Goal: Task Accomplishment & Management: Use online tool/utility

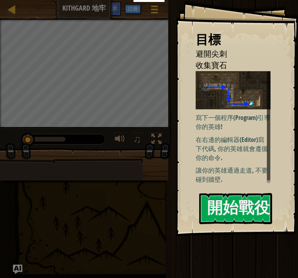
click at [247, 201] on button "開始戰役" at bounding box center [235, 208] width 73 height 31
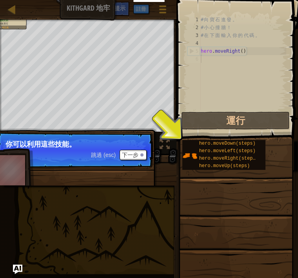
click at [254, 121] on button "運行" at bounding box center [235, 120] width 109 height 18
click at [267, 121] on button "運行" at bounding box center [235, 120] width 109 height 18
click at [141, 151] on button "下一步" at bounding box center [133, 155] width 27 height 10
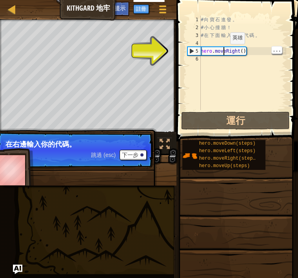
click at [241, 113] on button "運行" at bounding box center [235, 120] width 109 height 18
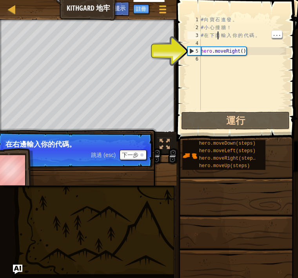
click at [218, 37] on div "# 向 寶 石 進 發 。 # 小 心 撞 牆 ！ # 在 下 面 輸 入 你 的 代 碼 。 hero . moveRight ( )" at bounding box center [242, 71] width 87 height 110
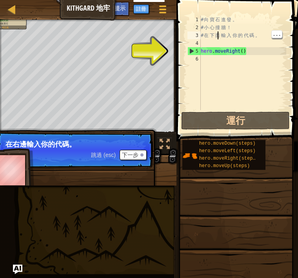
click at [238, 152] on span "hero.moveLeft(steps)" at bounding box center [227, 150] width 57 height 5
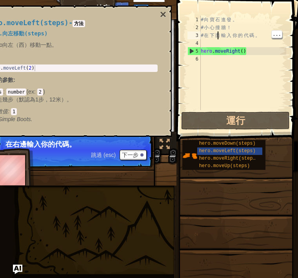
click at [242, 149] on span "hero.moveLeft(steps)" at bounding box center [227, 150] width 57 height 5
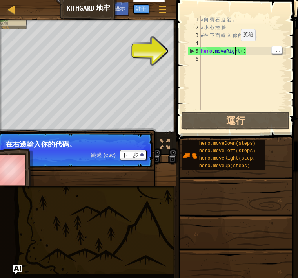
click at [235, 49] on div "# 向 寶 石 進 發 。 # 小 心 撞 牆 ！ # 在 下 面 輸 入 你 的 代 碼 。 hero . moveRight ( )" at bounding box center [242, 71] width 87 height 110
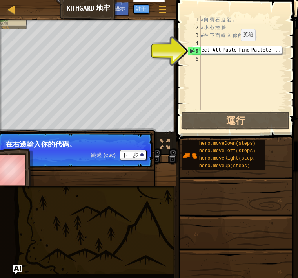
click at [244, 112] on button "運行" at bounding box center [235, 120] width 109 height 18
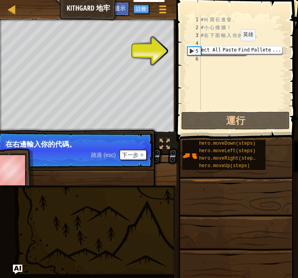
click at [248, 122] on button "運行" at bounding box center [235, 120] width 109 height 18
click at [233, 33] on div "# 向 寶 石 進 發 。 # 小 心 撞 牆 ！ # 在 下 面 輸 入 你 的 代 碼 。 hero . moveRight ( )" at bounding box center [242, 71] width 87 height 110
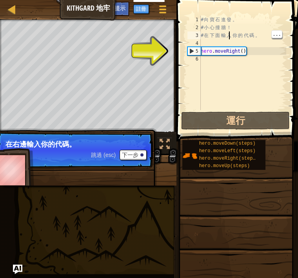
click at [253, 123] on button "運行" at bounding box center [235, 120] width 109 height 18
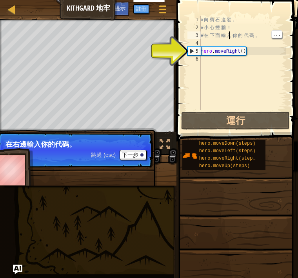
type textarea "# 小心撞牆！"
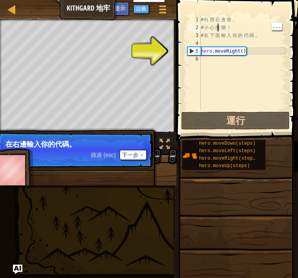
click at [219, 24] on div "# 向 寶 石 進 發 。 # 小 心 撞 牆 ！ # 在 下 面 輸 入 你 的 代 碼 。 hero . moveRight ( )" at bounding box center [242, 71] width 87 height 110
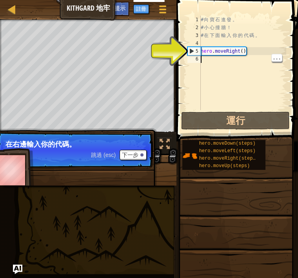
click at [259, 109] on div "# 向 寶 石 進 發 。 # 小 心 撞 牆 ！ # 在 下 面 輸 入 你 的 代 碼 。 hero . moveRight ( )" at bounding box center [242, 71] width 87 height 110
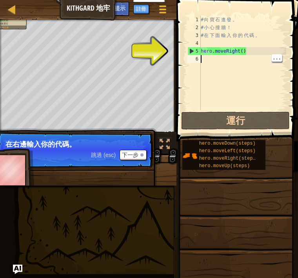
click at [251, 119] on button "運行" at bounding box center [235, 120] width 109 height 18
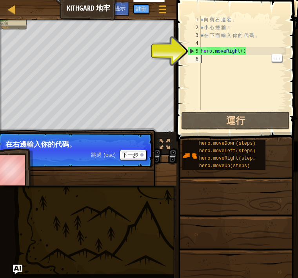
click at [138, 157] on button "下一步" at bounding box center [133, 155] width 27 height 10
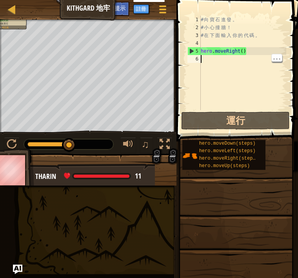
click at [250, 119] on button "運行" at bounding box center [235, 120] width 109 height 18
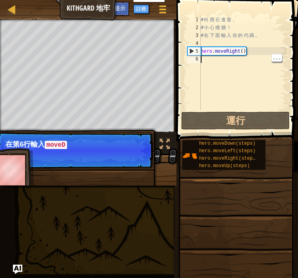
click at [260, 128] on button "運行" at bounding box center [235, 120] width 109 height 18
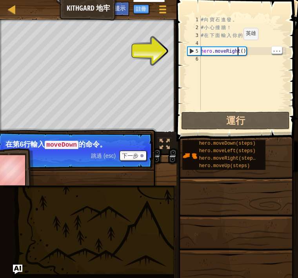
click at [232, 52] on div "# 向 寶 石 進 發 。 # 小 心 撞 牆 ！ # 在 下 面 輸 入 你 的 代 碼 。 hero . moveRight ( )" at bounding box center [242, 71] width 87 height 110
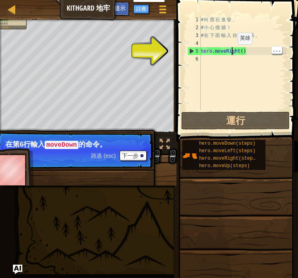
click at [233, 126] on button "運行" at bounding box center [235, 120] width 109 height 18
click at [247, 52] on div "# 向 寶 石 進 發 。 # 小 心 撞 牆 ！ # 在 下 面 輸 入 你 的 代 碼 。 hero . moveRight ( )" at bounding box center [242, 71] width 87 height 110
click at [239, 112] on button "運行" at bounding box center [235, 120] width 109 height 18
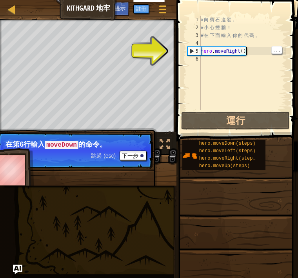
click at [244, 118] on button "運行" at bounding box center [235, 120] width 109 height 18
click at [142, 156] on div at bounding box center [142, 155] width 3 height 3
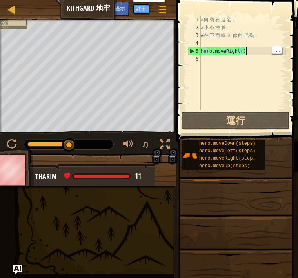
click at [235, 119] on button "運行" at bounding box center [235, 120] width 109 height 18
click at [252, 117] on button "運行" at bounding box center [235, 120] width 109 height 18
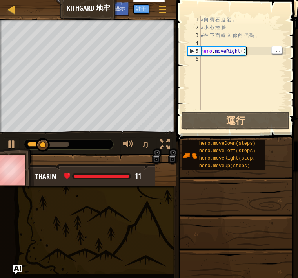
type textarea "# 在下面輸入你的代碼。"
click at [236, 38] on div "# 向 寶 石 進 發 。 # 小 心 撞 牆 ！ # 在 下 面 輸 入 你 的 代 碼 。 hero . moveRight ( )" at bounding box center [242, 71] width 87 height 110
click at [249, 119] on button "運行" at bounding box center [235, 120] width 109 height 18
click at [204, 35] on div "# 向 寶 石 進 發 。 # 小 心 撞 牆 ！ # 在 下 面 輸 入 你 的 代 碼 。 hero . moveRight ( )" at bounding box center [242, 71] width 87 height 110
click at [249, 127] on button "運行" at bounding box center [235, 120] width 109 height 18
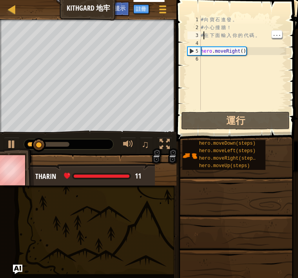
click at [254, 119] on button "運行" at bounding box center [235, 120] width 109 height 18
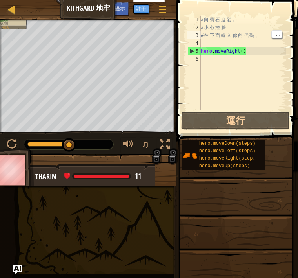
click at [260, 121] on button "運行" at bounding box center [235, 120] width 109 height 18
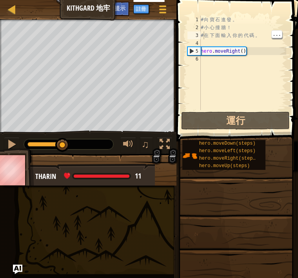
click at [2, 141] on div "♫" at bounding box center [88, 142] width 177 height 24
click at [234, 77] on div "# 向 寶 石 進 發 。 # 小 心 撞 牆 ！ # 在 下 面 輸 入 你 的 代 碼 。 hero . moveRight ( )" at bounding box center [242, 71] width 87 height 110
click at [239, 88] on div "# 向 寶 石 進 發 。 # 小 心 撞 牆 ！ # 在 下 面 輸 入 你 的 代 碼 。 hero . moveRight ( )" at bounding box center [242, 71] width 87 height 110
click at [241, 104] on div "# 向 寶 石 進 發 。 # 小 心 撞 牆 ！ # 在 下 面 輸 入 你 的 代 碼 。 hero . moveRight ( )" at bounding box center [242, 71] width 87 height 110
click at [241, 109] on div "# 向 寶 石 進 發 。 # 小 心 撞 牆 ！ # 在 下 面 輸 入 你 的 代 碼 。 hero . moveRight ( )" at bounding box center [242, 71] width 87 height 110
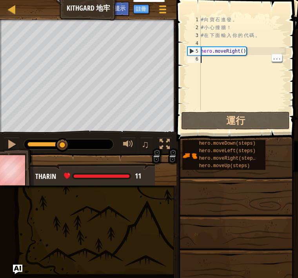
click at [241, 115] on button "運行" at bounding box center [235, 120] width 109 height 18
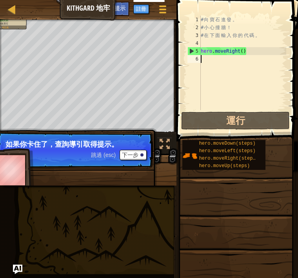
click at [100, 12] on button "Ask AI" at bounding box center [94, 9] width 21 height 15
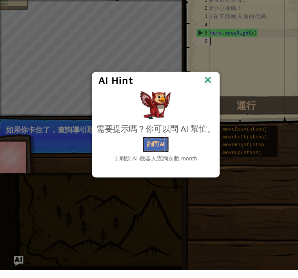
click at [199, 91] on img at bounding box center [199, 97] width 10 height 12
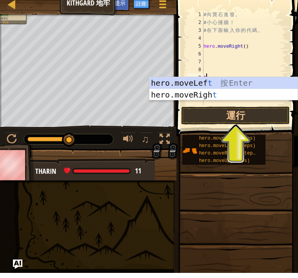
type textarea "tg"
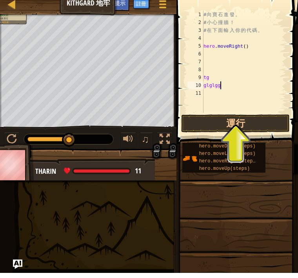
scroll to position [4, 1]
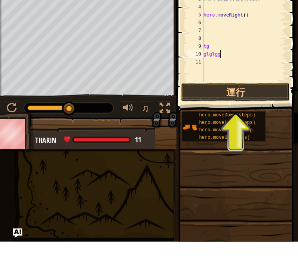
click at [248, 119] on button "運行" at bounding box center [235, 128] width 109 height 18
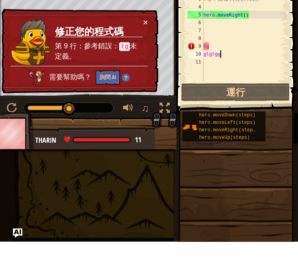
click at [150, 45] on div "× 修正您的程式碼 第 9 行：參考錯誤： tg 未定義。 需要幫助嗎？ 詢問 AI" at bounding box center [79, 87] width 159 height 85
click at [155, 45] on div "× 修正您的程式碼 第 9 行：參考錯誤： tg 未定義。 需要幫助嗎？ 詢問 AI" at bounding box center [79, 87] width 159 height 85
click at [147, 45] on div "× 修正您的程式碼 第 9 行：參考錯誤： tg 未定義。 需要幫助嗎？ 詢問 AI" at bounding box center [79, 87] width 159 height 85
click at [157, 45] on div "× 修正您的程式碼 第 9 行：參考錯誤： tg 未定義。 需要幫助嗎？ 詢問 AI" at bounding box center [79, 87] width 159 height 85
click at [156, 45] on div "× 修正您的程式碼 第 9 行：參考錯誤： tg 未定義。 需要幫助嗎？ 詢問 AI" at bounding box center [79, 87] width 159 height 85
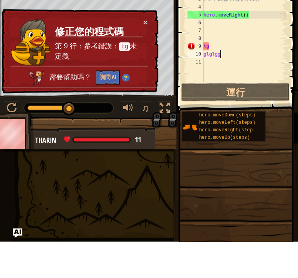
scroll to position [4, 0]
type textarea "t"
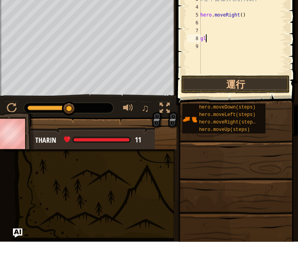
type textarea "g"
click at [268, 111] on button "運行" at bounding box center [235, 120] width 109 height 18
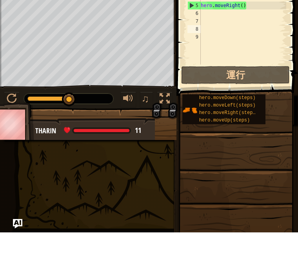
scroll to position [0, 0]
type textarea "下"
click at [266, 111] on button "運行" at bounding box center [235, 120] width 109 height 18
click at [252, 111] on button "運行" at bounding box center [235, 120] width 109 height 18
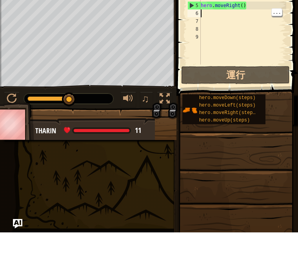
type textarea "h"
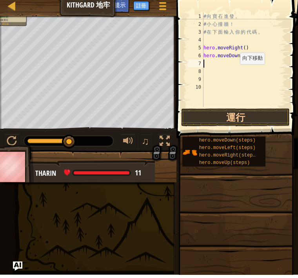
click at [248, 58] on div "# 向 寶 石 進 發 。 # 小 心 撞 牆 ！ # 在 下 面 輸 入 你 的 代 碼 。 hero . moveRight ( ) hero . mov…" at bounding box center [244, 71] width 85 height 110
click at [244, 55] on div "# 向 寶 石 進 發 。 # 小 心 撞 牆 ！ # 在 下 面 輸 入 你 的 代 碼 。 hero . moveRight ( ) hero . mov…" at bounding box center [244, 71] width 85 height 110
type textarea "hero.moveDown(1)"
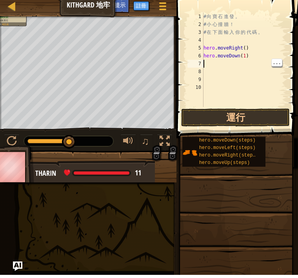
type textarea "h"
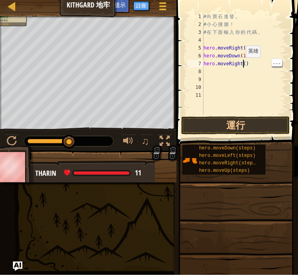
click at [243, 65] on div "# 向 寶 石 進 發 。 # 小 心 撞 牆 ！ # 在 下 面 輸 入 你 的 代 碼 。 hero . moveRight ( ) hero . mov…" at bounding box center [244, 75] width 84 height 118
click at [247, 62] on div "# 向 寶 石 進 發 。 # 小 心 撞 牆 ！ # 在 下 面 輸 入 你 的 代 碼 。 hero . moveRight ( ) hero . mov…" at bounding box center [244, 75] width 84 height 118
type textarea "hero.moveRight(1)"
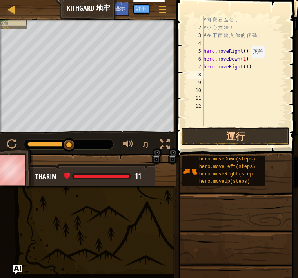
click at [267, 134] on button "運行" at bounding box center [235, 136] width 109 height 18
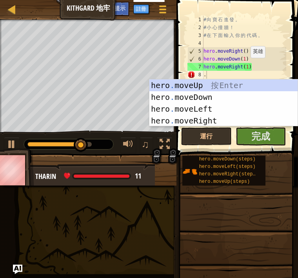
type textarea "."
click at [264, 136] on span "完成" at bounding box center [261, 136] width 19 height 13
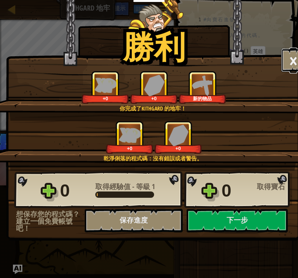
click at [296, 59] on button "×" at bounding box center [293, 60] width 24 height 24
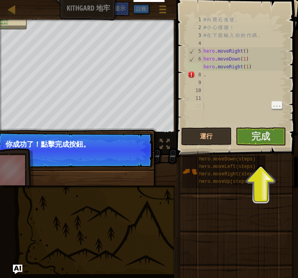
click at [257, 135] on span "完成" at bounding box center [261, 136] width 19 height 13
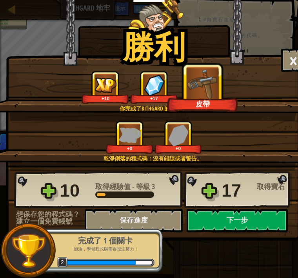
click at [250, 223] on button "下一步" at bounding box center [237, 220] width 101 height 24
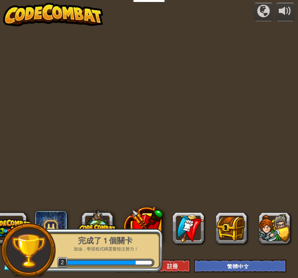
select select "zh-HANT"
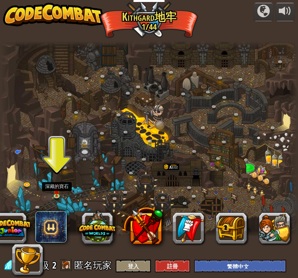
click at [59, 192] on img at bounding box center [57, 191] width 6 height 11
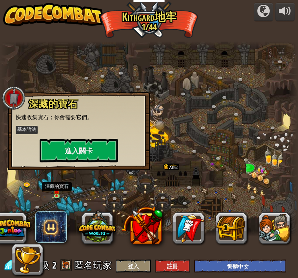
click at [81, 152] on button "進入關卡" at bounding box center [79, 151] width 79 height 24
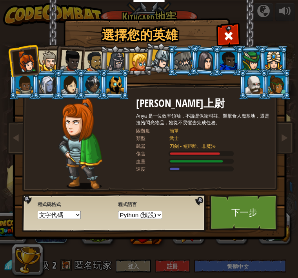
click at [175, 66] on div at bounding box center [183, 61] width 17 height 18
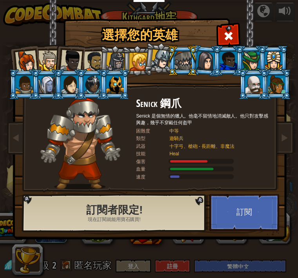
click at [199, 61] on div at bounding box center [206, 60] width 18 height 19
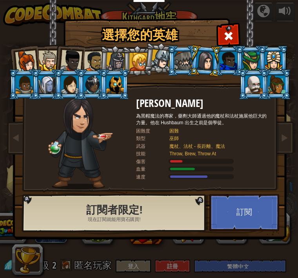
click at [263, 93] on div at bounding box center [254, 84] width 17 height 18
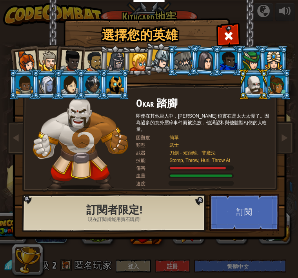
click at [190, 56] on div at bounding box center [183, 61] width 17 height 18
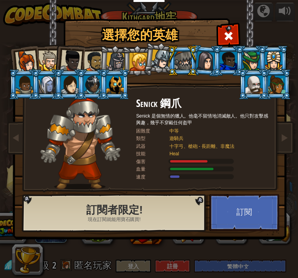
click at [187, 62] on div at bounding box center [183, 61] width 17 height 18
click at [263, 93] on div at bounding box center [254, 84] width 17 height 18
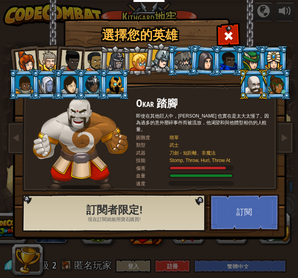
click at [254, 211] on button "訂閱" at bounding box center [245, 212] width 70 height 37
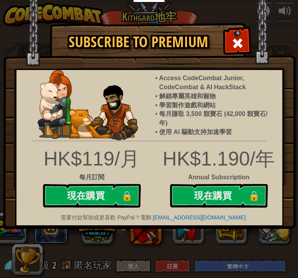
click at [241, 42] on span at bounding box center [238, 43] width 13 height 13
